Goal: Information Seeking & Learning: Learn about a topic

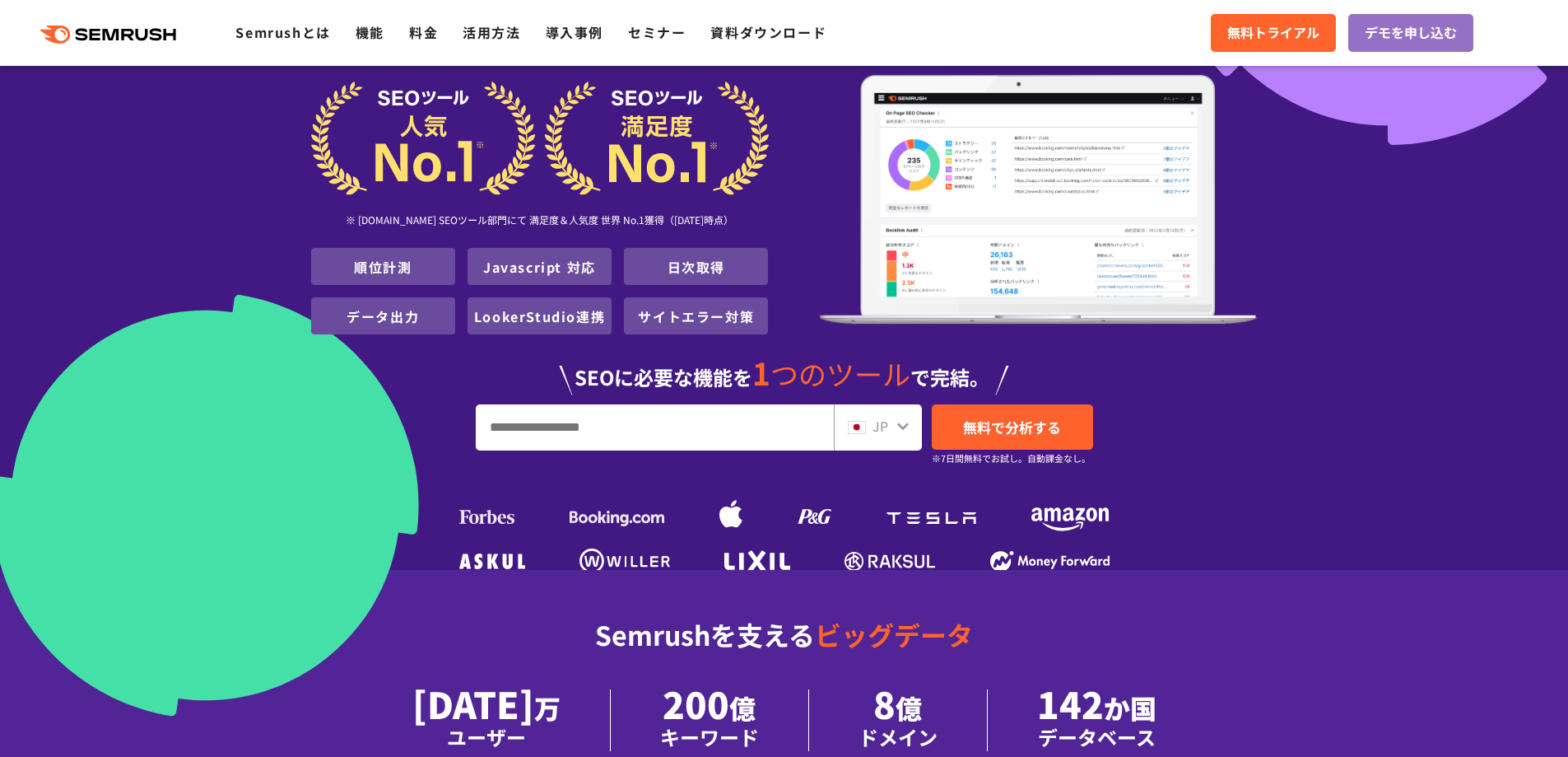
scroll to position [164, 0]
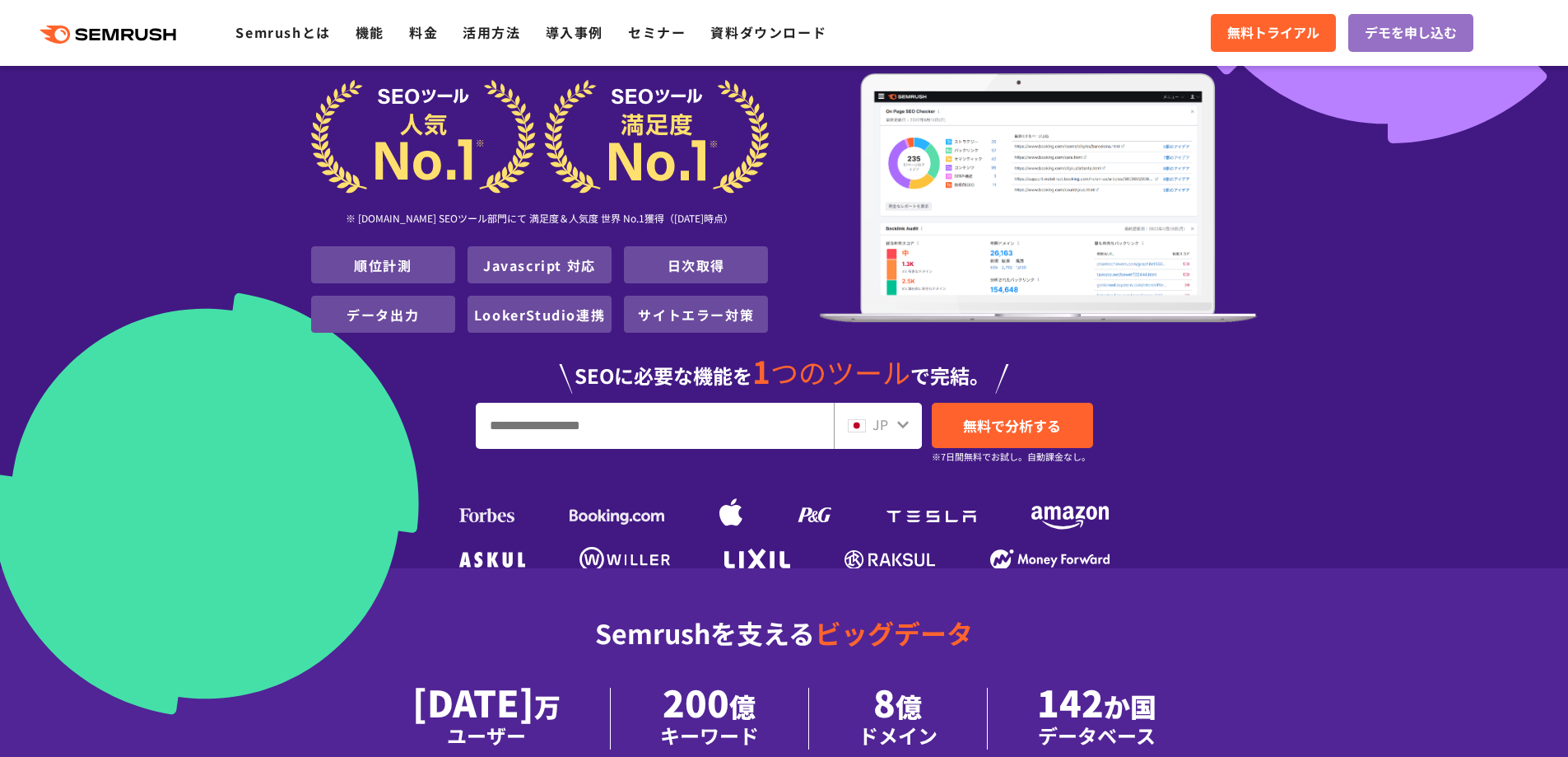
click at [618, 404] on input "URL、キーワードを入力してください" at bounding box center [654, 426] width 356 height 45
type input "***"
click at [1044, 415] on span "無料で分析する" at bounding box center [1012, 425] width 98 height 21
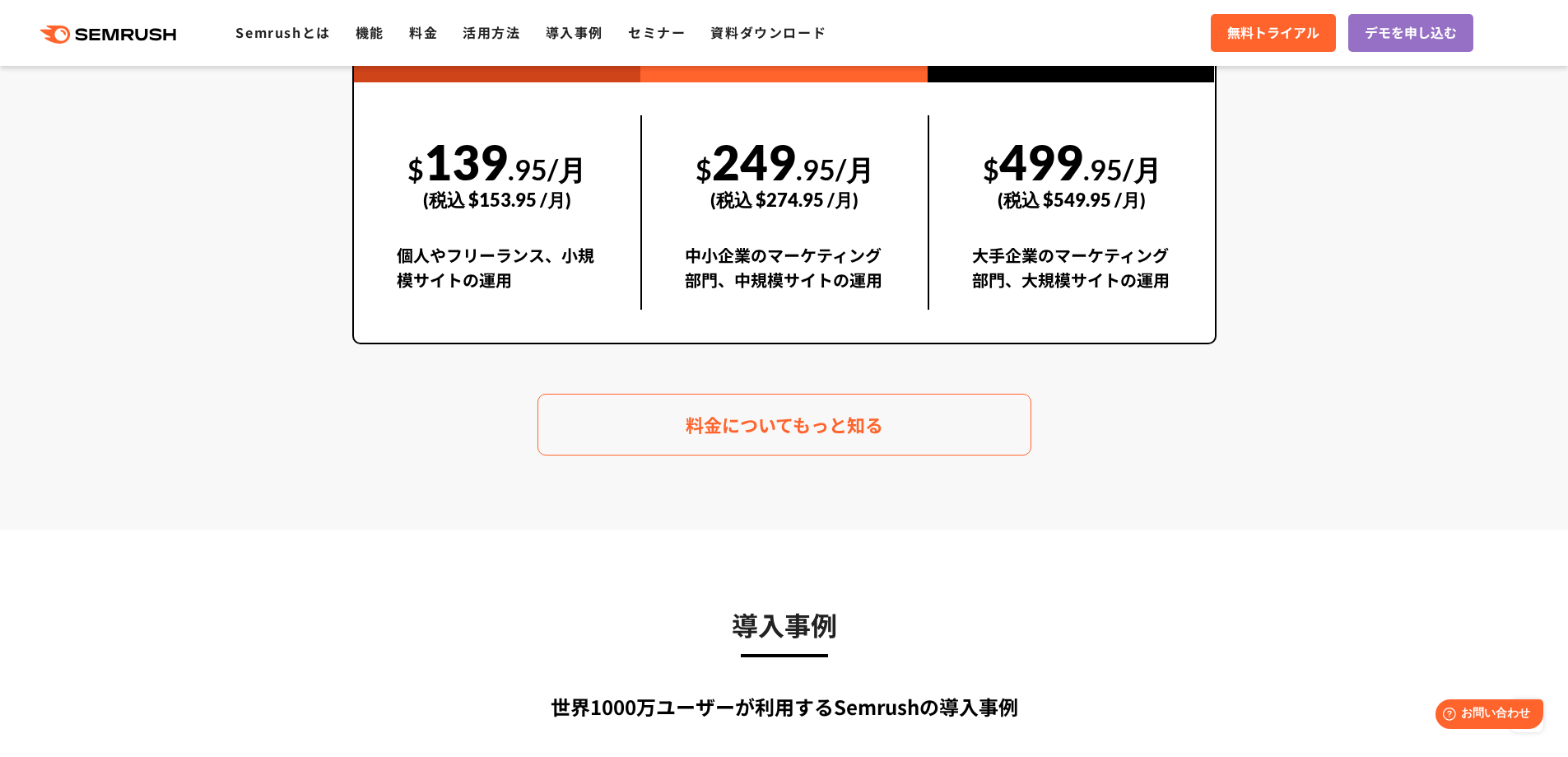
scroll to position [3211, 0]
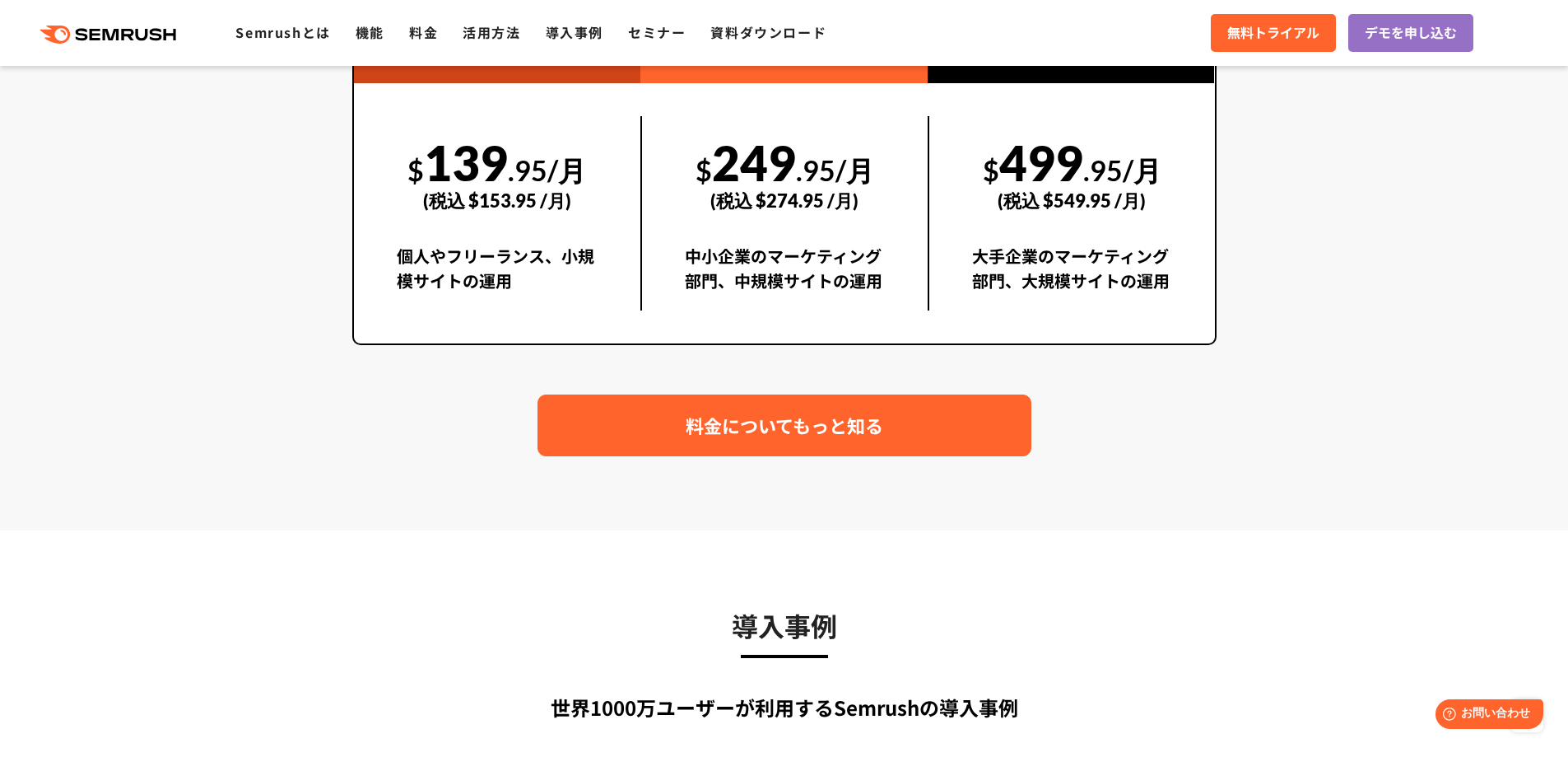
click at [933, 410] on link "料金についてもっと知る" at bounding box center [784, 425] width 494 height 62
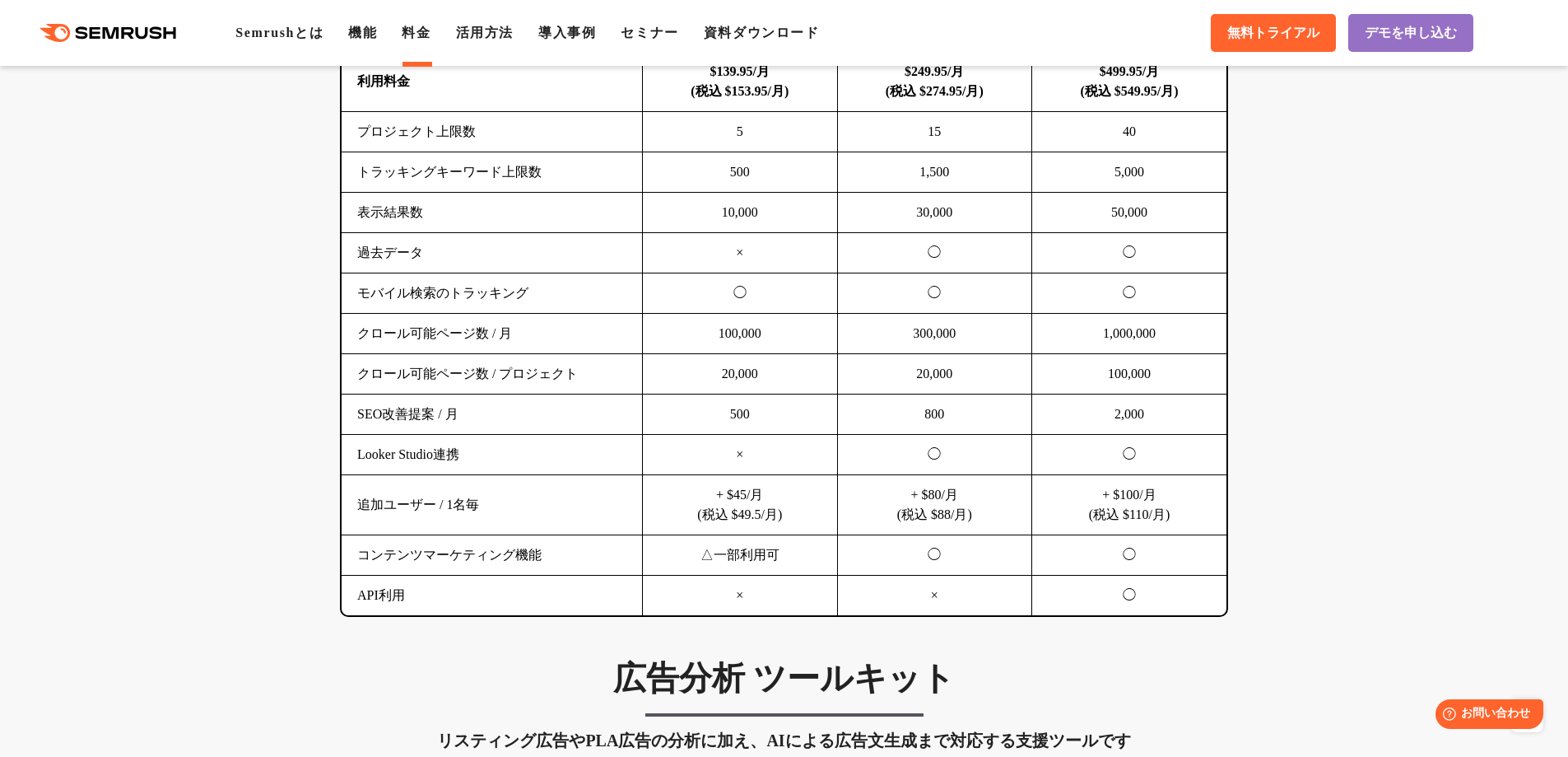
scroll to position [1070, 0]
